Goal: Transaction & Acquisition: Purchase product/service

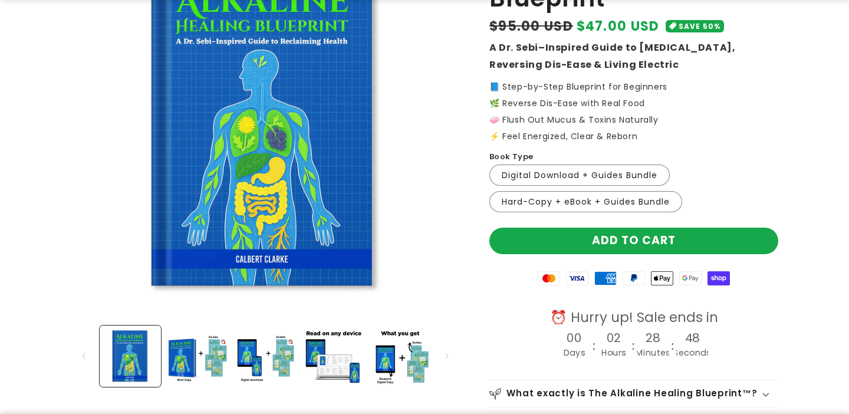
scroll to position [196, 0]
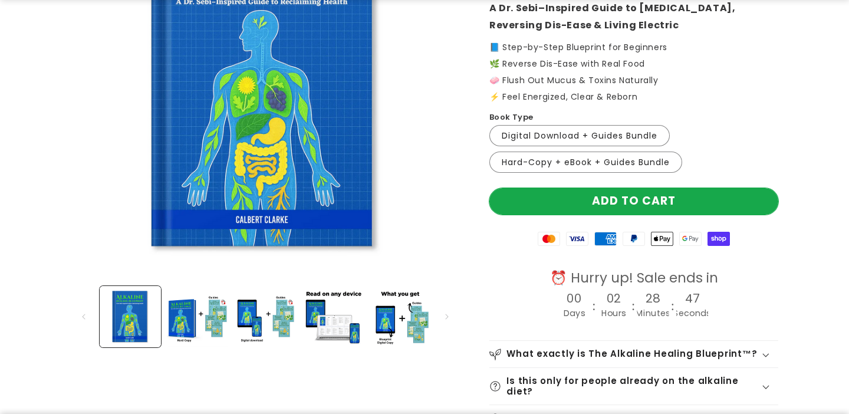
click at [606, 206] on button "Add to cart" at bounding box center [633, 201] width 289 height 27
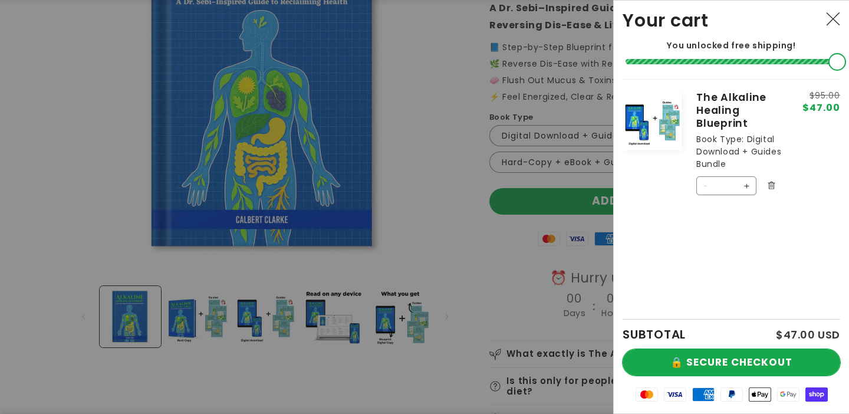
click at [743, 360] on button "🔒 SECURE CHECKOUT" at bounding box center [730, 362] width 217 height 27
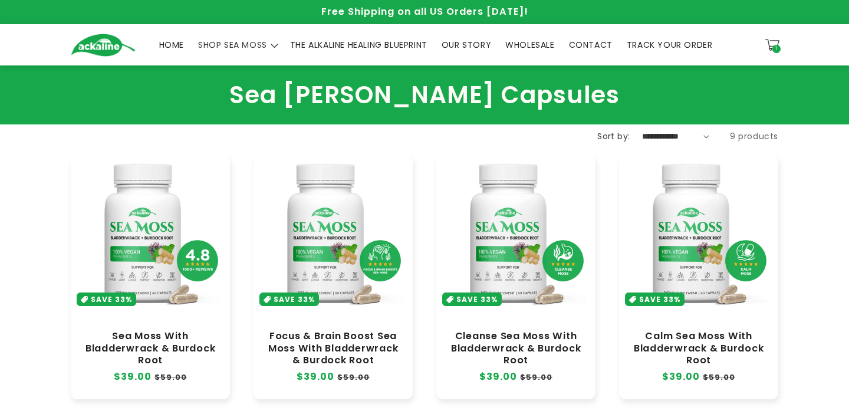
click at [358, 51] on link "THE ALKALINE HEALING BLUEPRINT" at bounding box center [358, 44] width 151 height 25
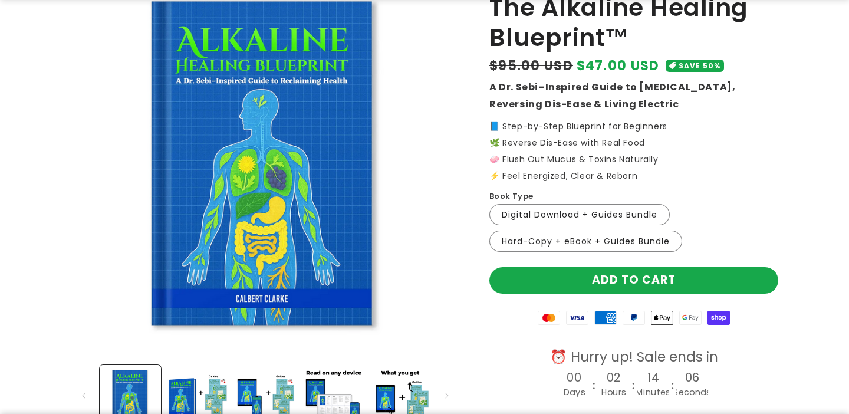
scroll to position [151, 0]
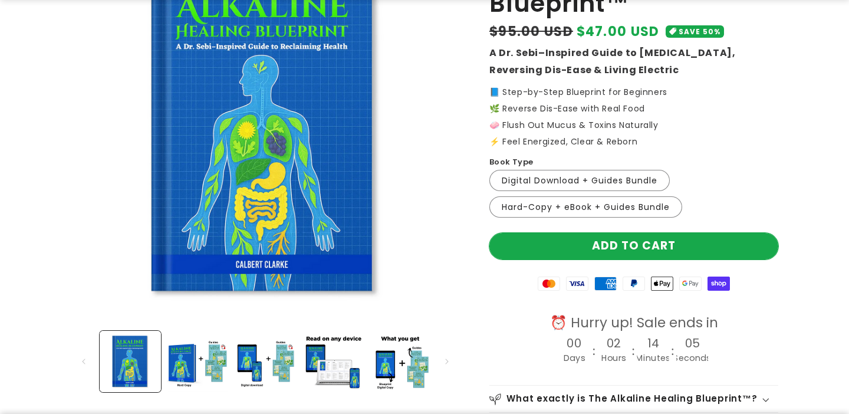
click at [589, 244] on button "Add to cart" at bounding box center [633, 246] width 289 height 27
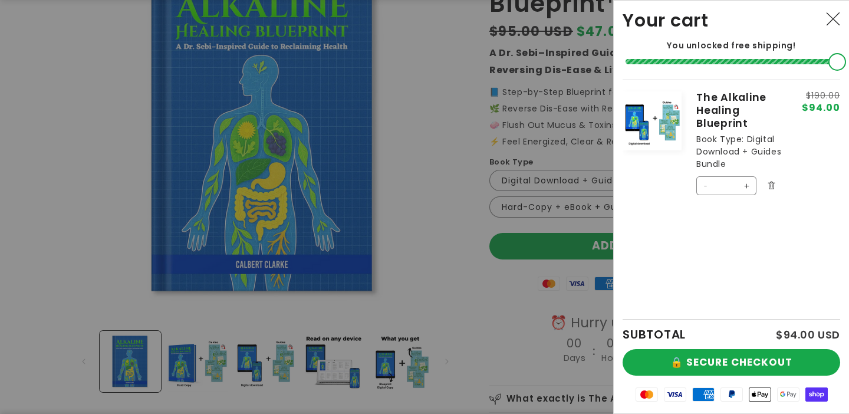
click at [703, 185] on button "Decrease quantity for The Alkaline Healing Blueprint" at bounding box center [706, 185] width 19 height 19
type input "*"
click at [745, 354] on button "🔒 SECURE CHECKOUT" at bounding box center [730, 362] width 217 height 27
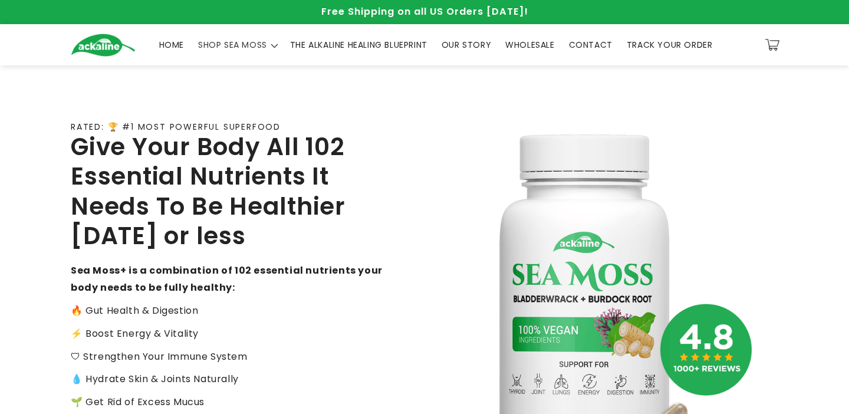
click at [380, 49] on span "THE ALKALINE HEALING BLUEPRINT" at bounding box center [358, 44] width 137 height 11
